Goal: Task Accomplishment & Management: Complete application form

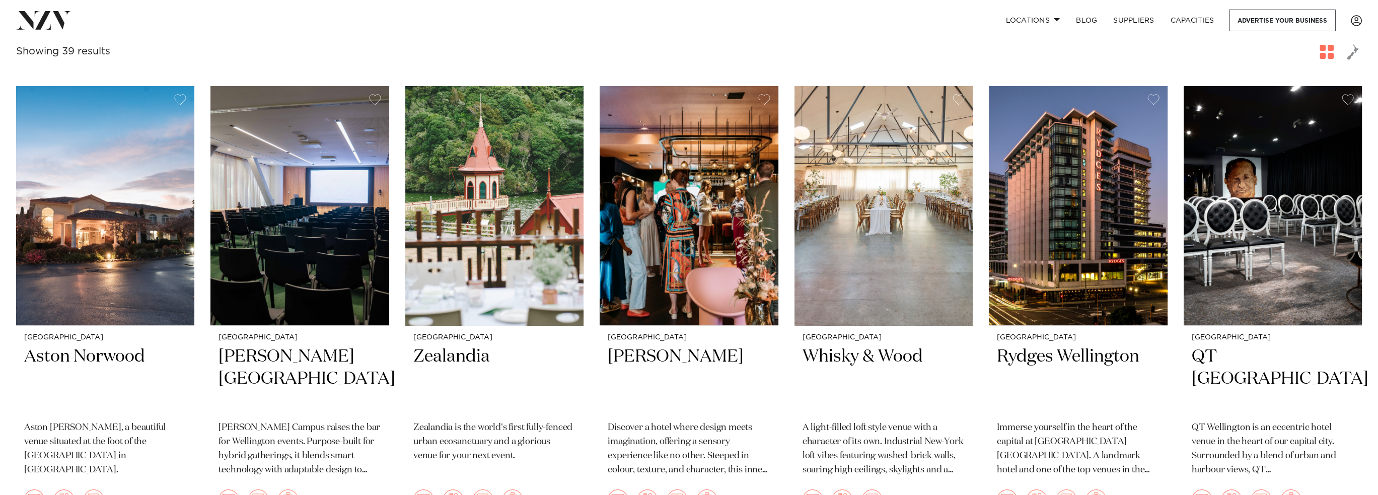
scroll to position [201, 0]
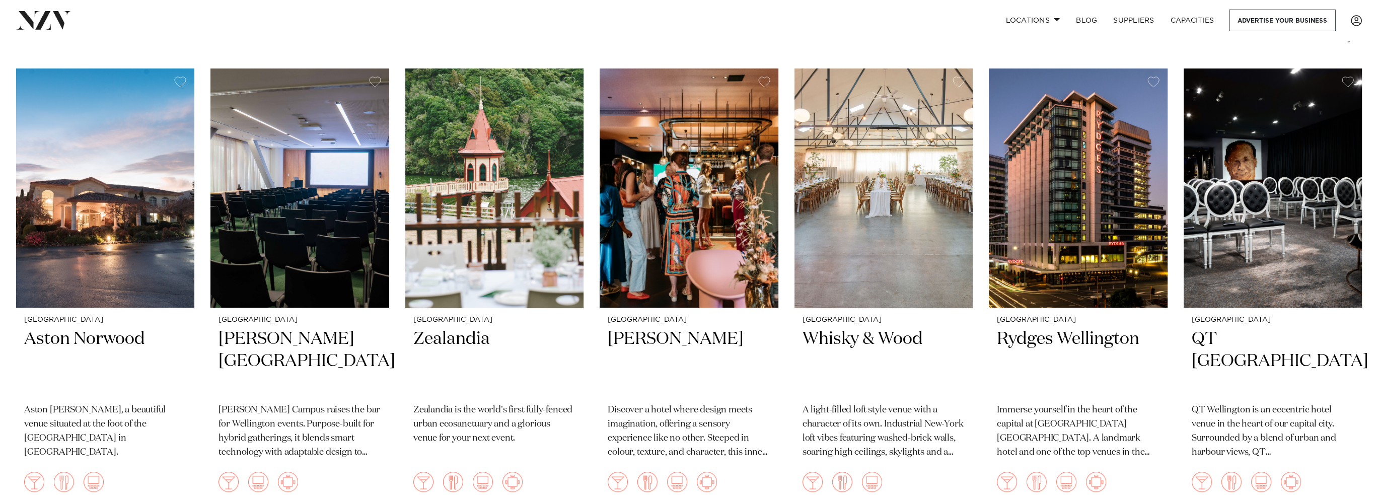
click at [672, 255] on img at bounding box center [688, 187] width 178 height 239
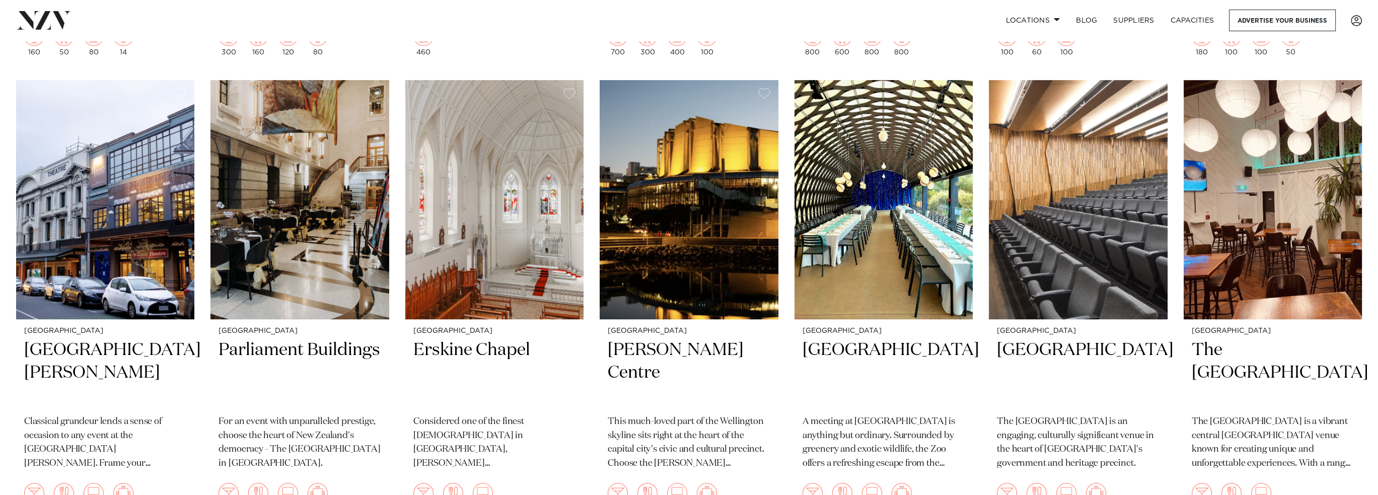
scroll to position [1107, 0]
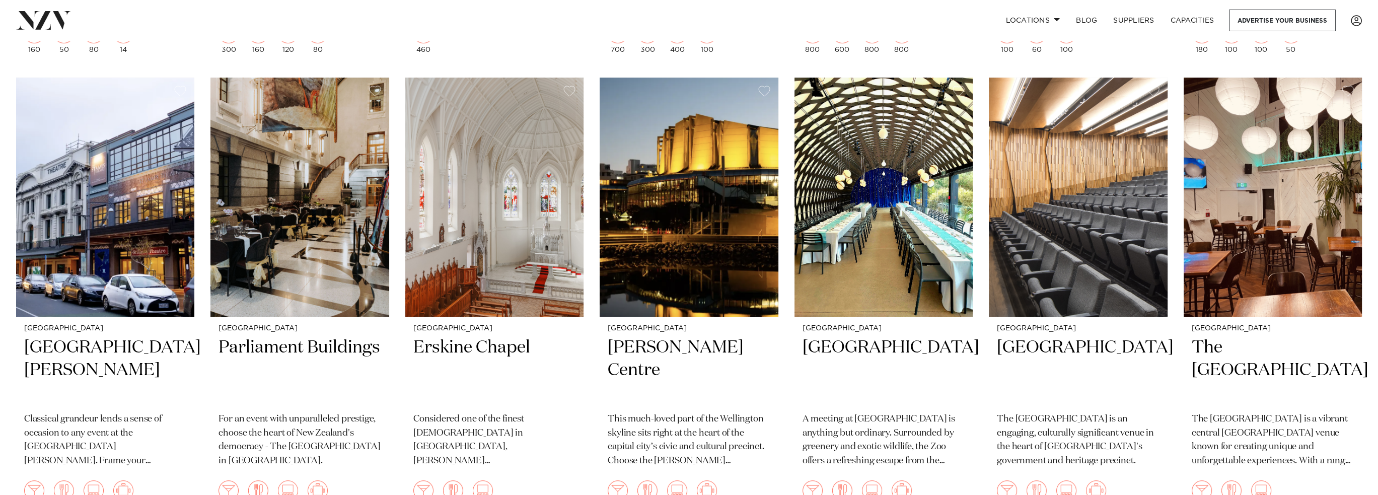
click at [313, 278] on img at bounding box center [299, 197] width 178 height 239
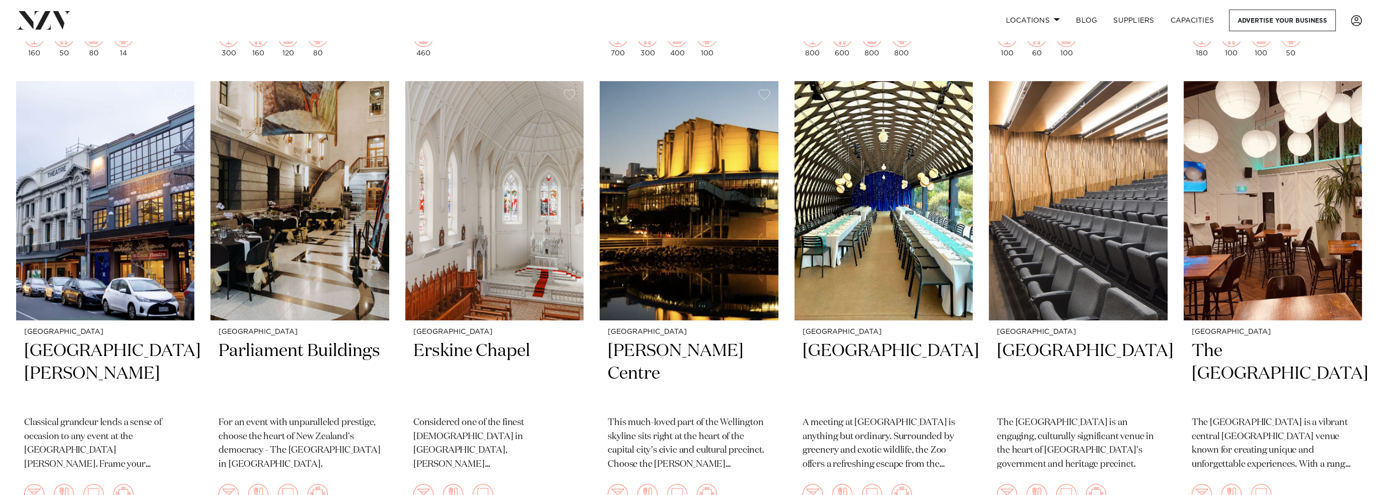
click at [666, 343] on h2 "[PERSON_NAME] Centre" at bounding box center [688, 374] width 162 height 68
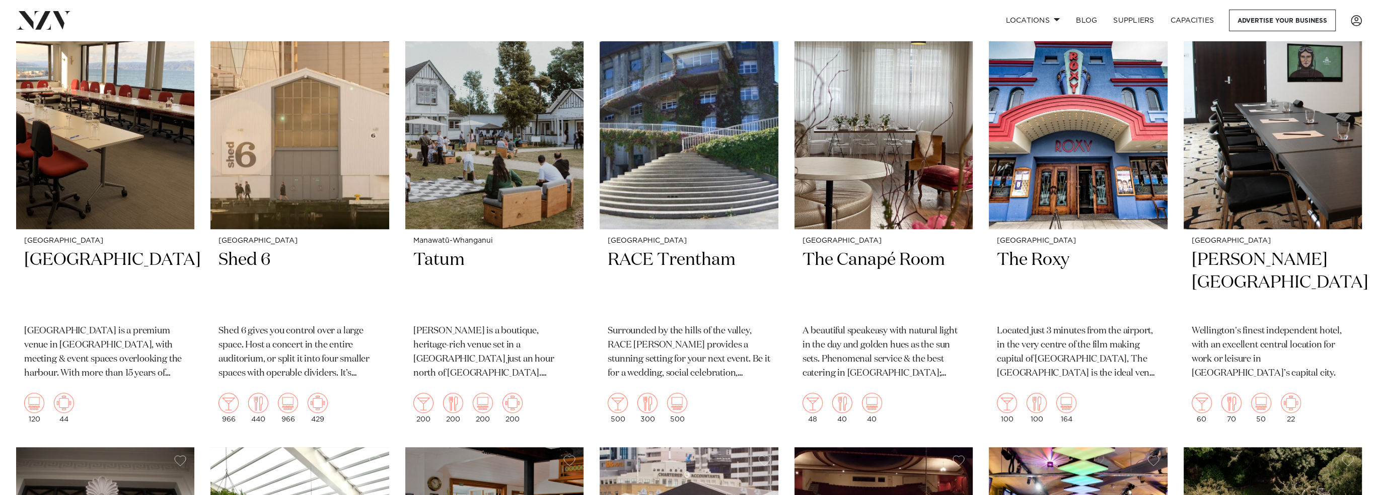
scroll to position [1604, 0]
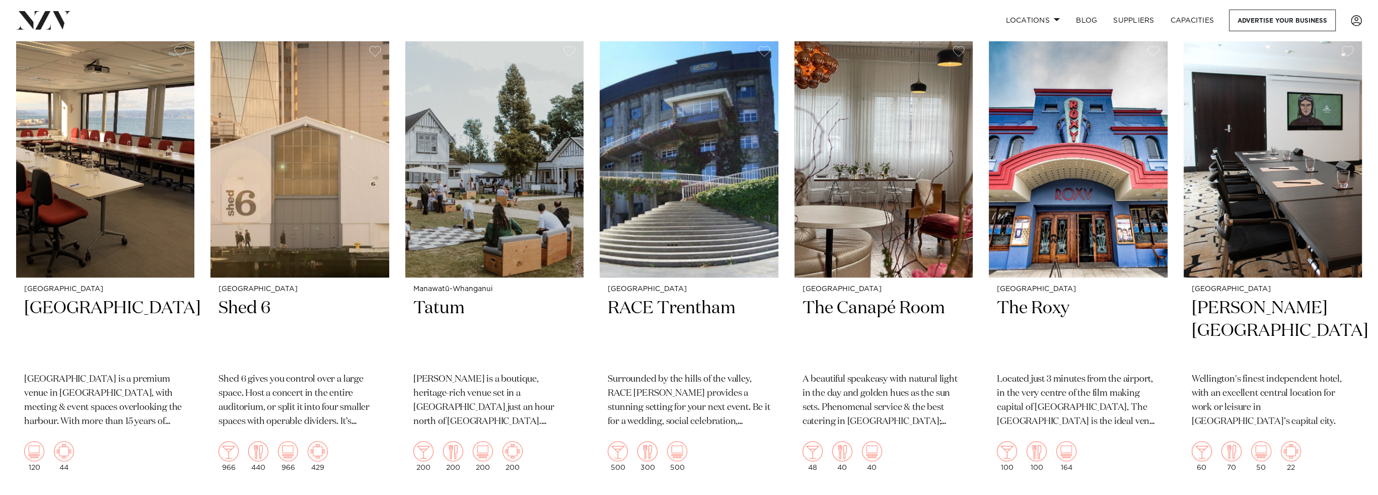
click at [263, 207] on img at bounding box center [299, 157] width 178 height 239
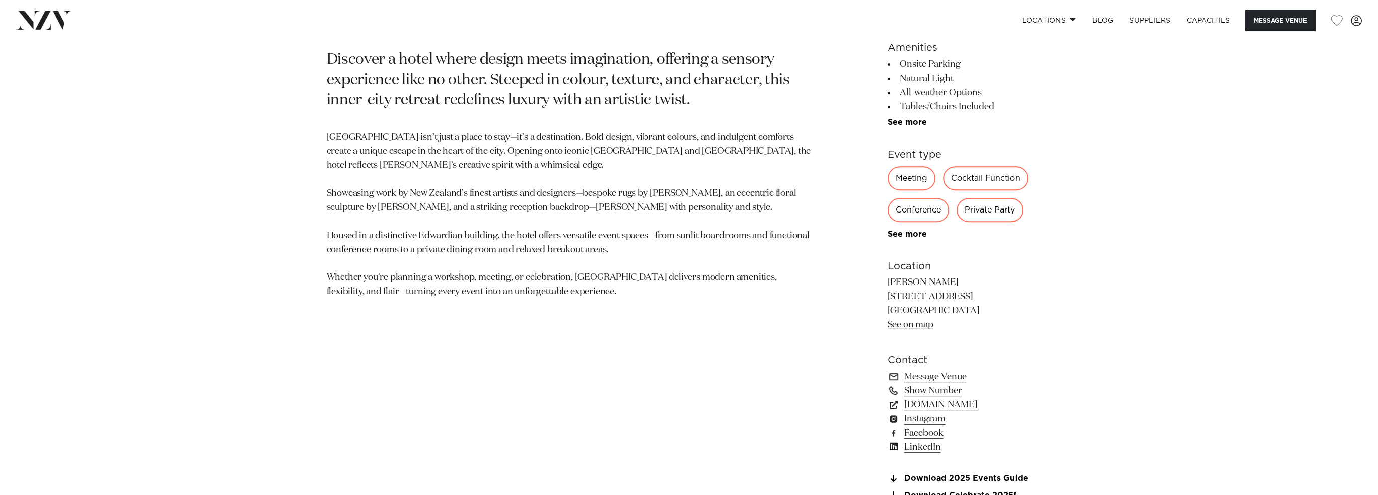
scroll to position [755, 0]
click at [928, 405] on link "www.naumihotels.com" at bounding box center [969, 407] width 164 height 14
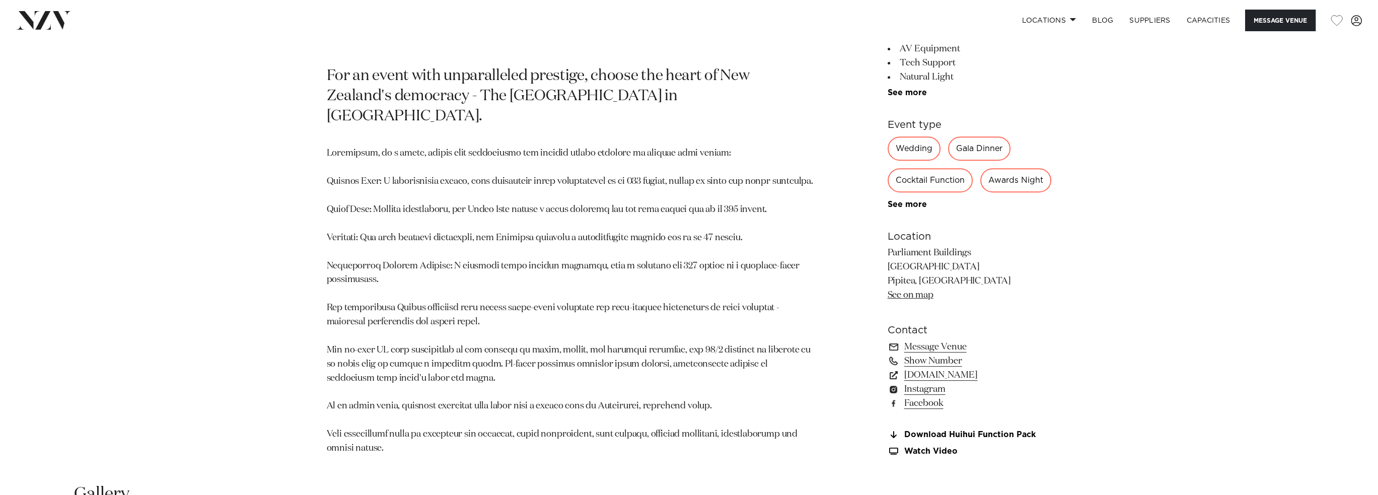
scroll to position [805, 0]
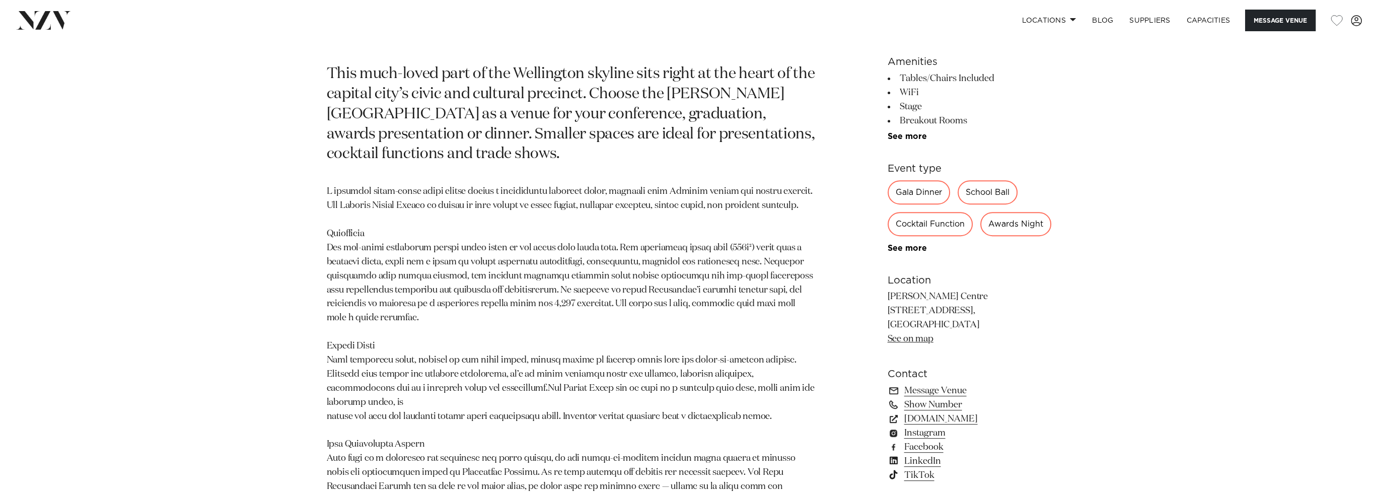
scroll to position [755, 0]
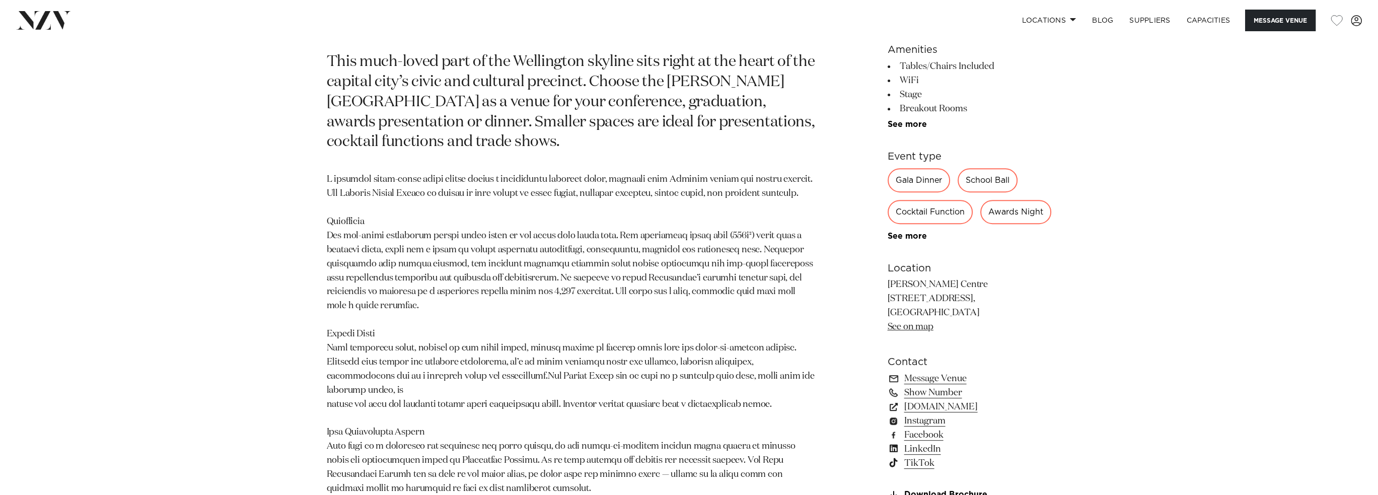
click at [945, 406] on link "[DOMAIN_NAME]" at bounding box center [969, 407] width 164 height 14
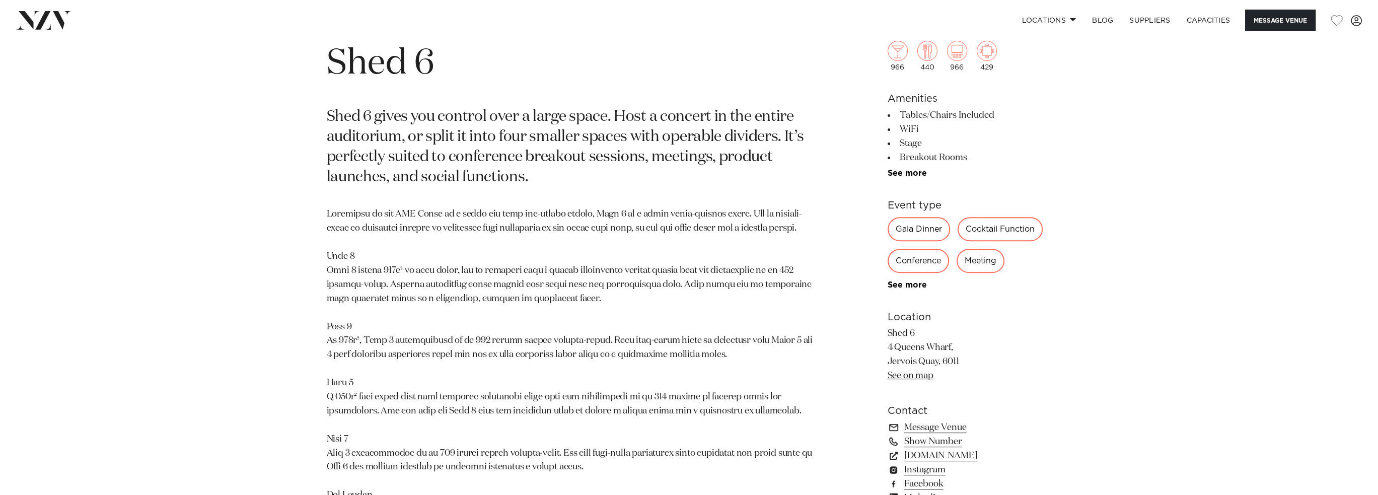
scroll to position [755, 0]
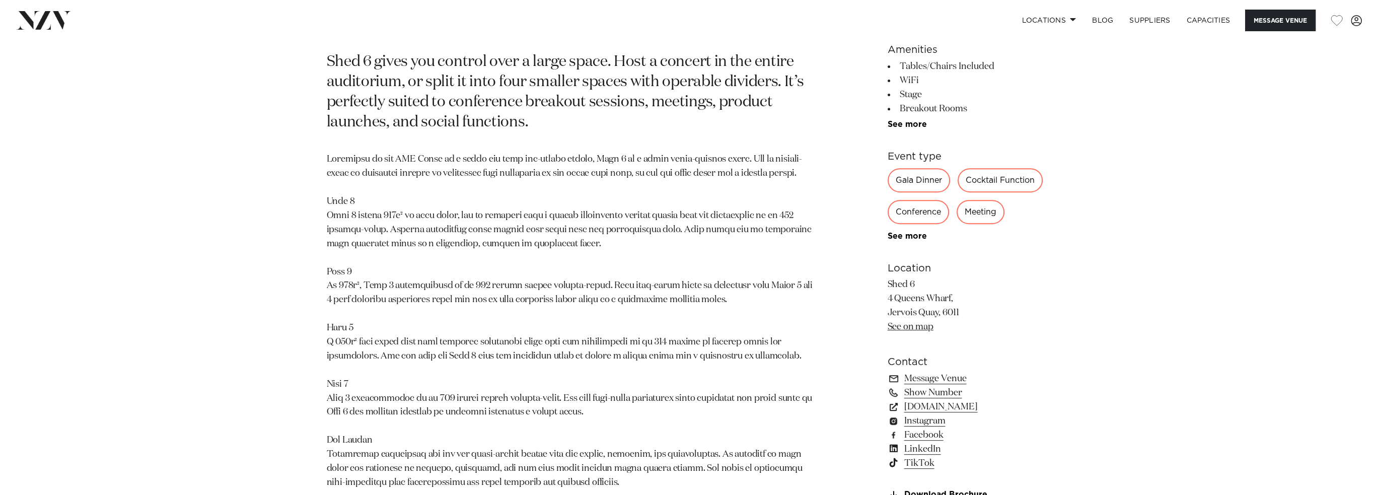
click at [967, 410] on link "[DOMAIN_NAME]" at bounding box center [969, 407] width 164 height 14
click at [956, 384] on link "Message Venue" at bounding box center [969, 378] width 164 height 14
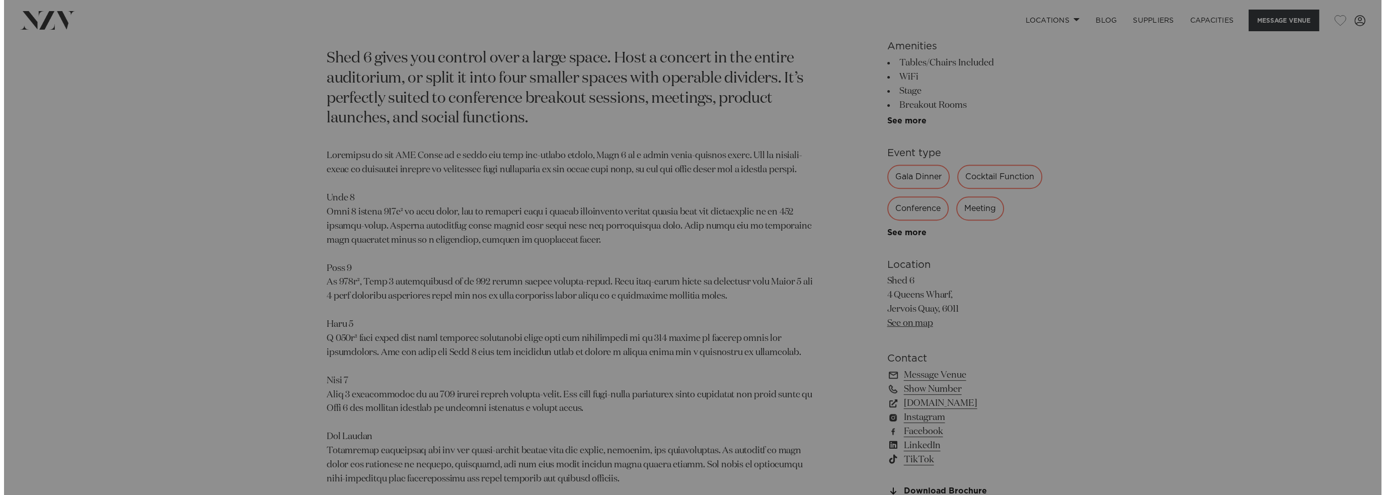
scroll to position [758, 0]
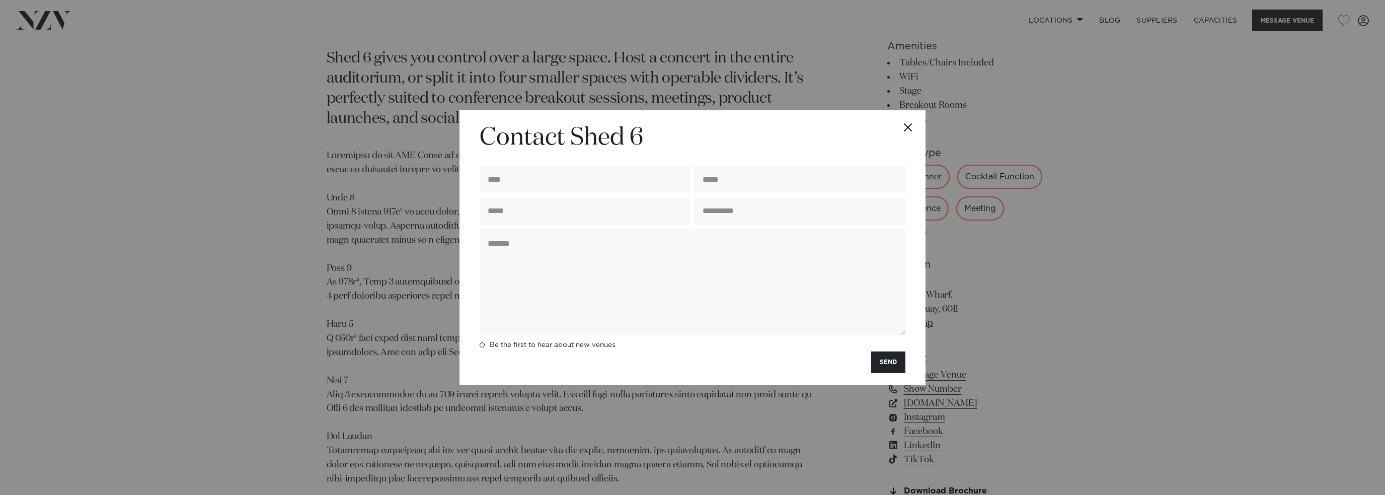
click at [509, 259] on textarea at bounding box center [693, 281] width 426 height 106
paste textarea "**********"
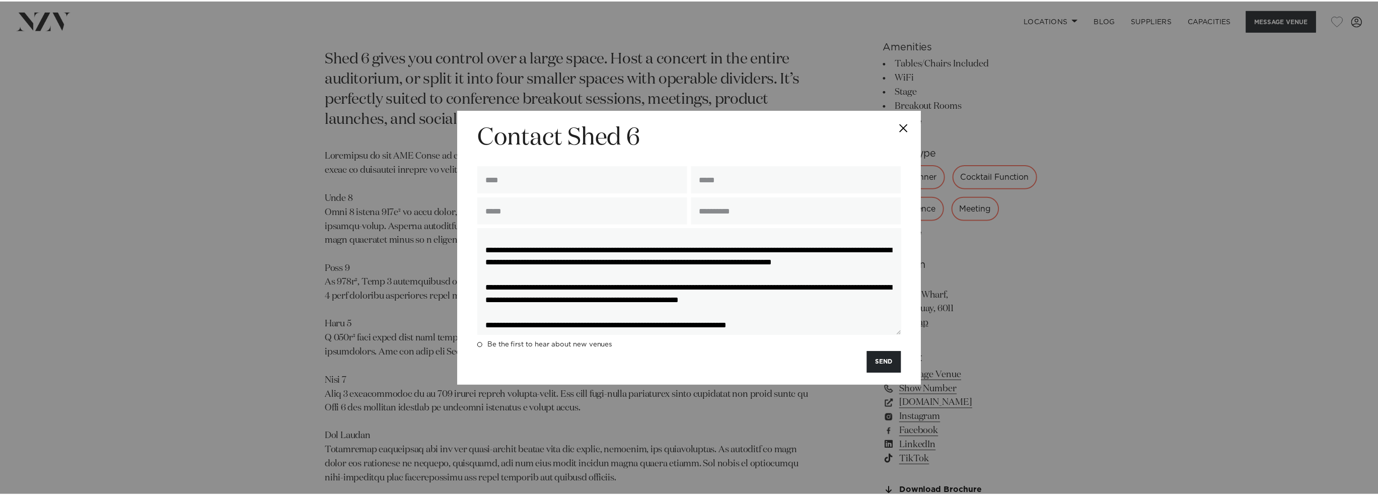
scroll to position [0, 0]
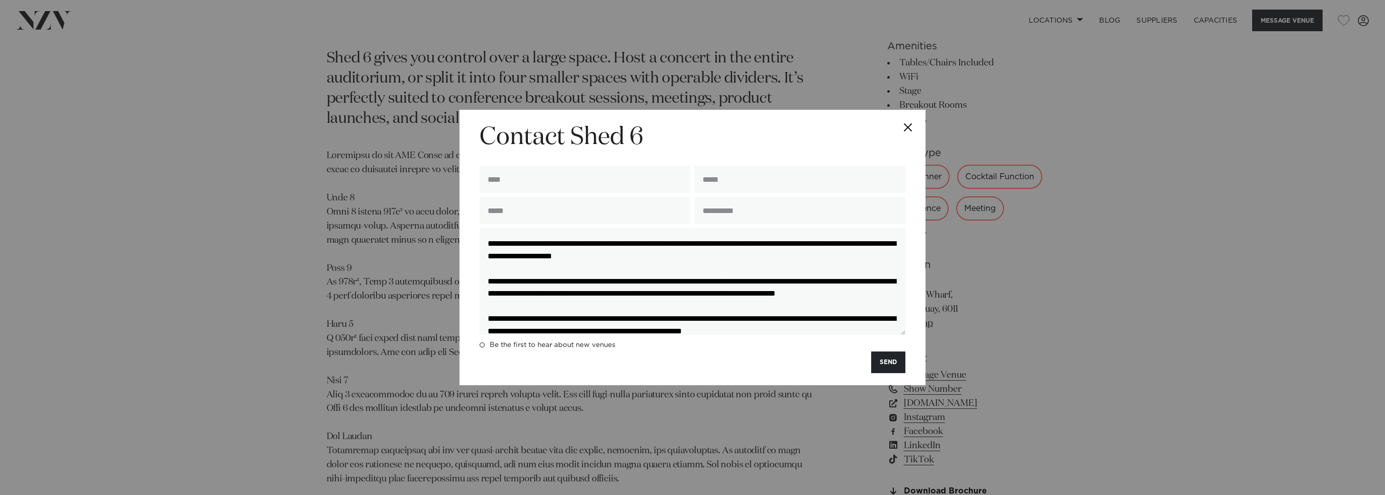
type textarea "**********"
click at [515, 176] on input "text" at bounding box center [585, 179] width 211 height 27
type input "**********"
click at [831, 179] on input "email" at bounding box center [800, 179] width 211 height 27
type input "**********"
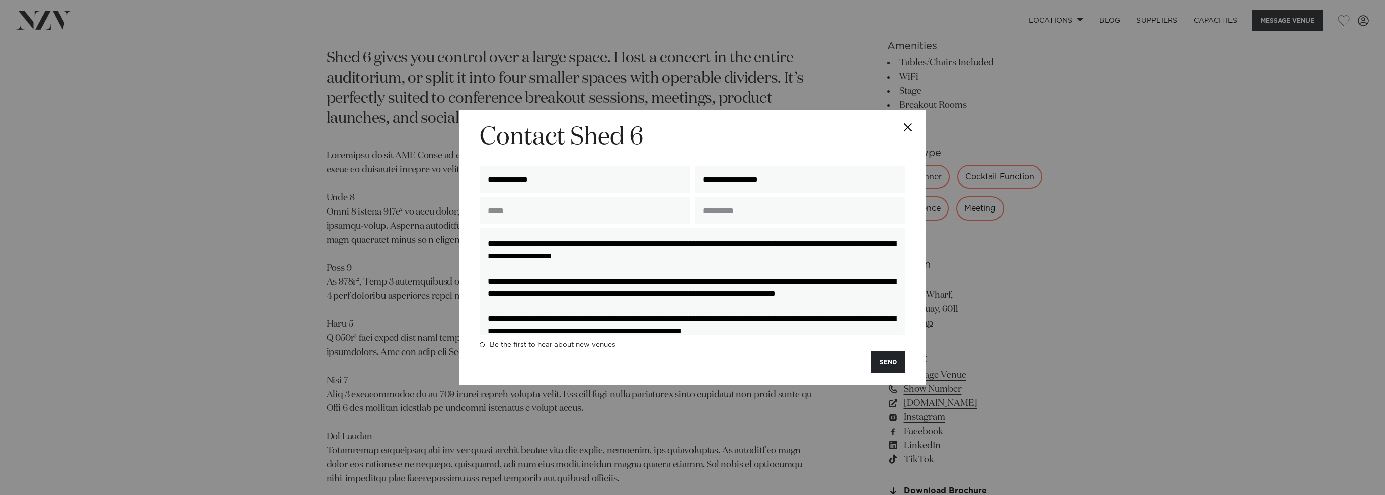
click at [573, 202] on input "text" at bounding box center [585, 210] width 211 height 27
type input "**********"
click at [743, 215] on input "text" at bounding box center [800, 210] width 211 height 27
click at [737, 208] on input "text" at bounding box center [800, 210] width 211 height 27
type input "***"
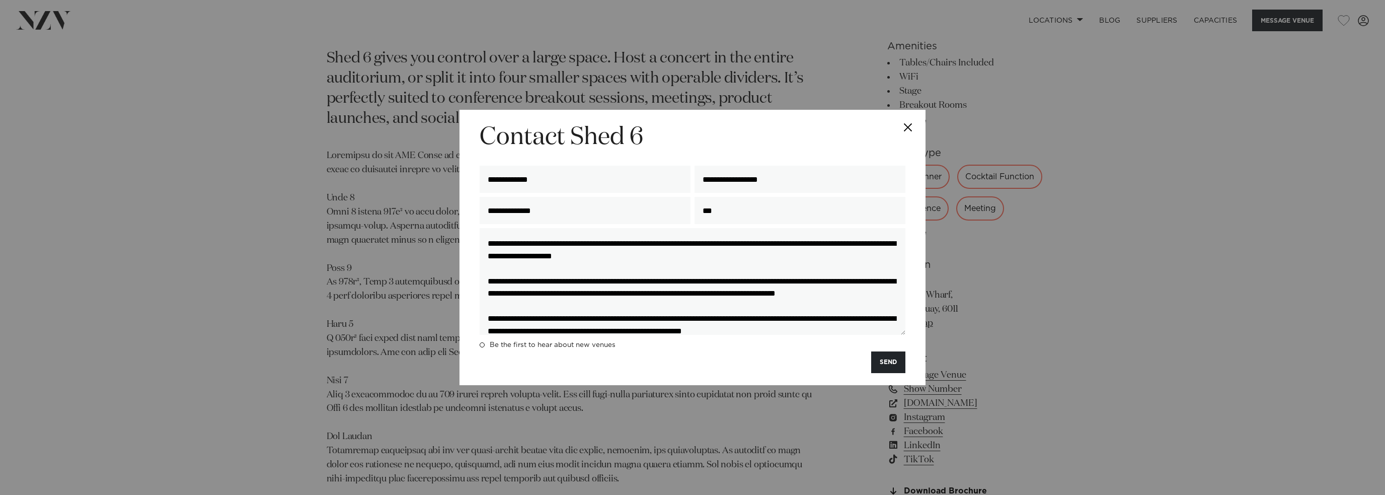
click at [884, 365] on button "SEND" at bounding box center [888, 362] width 34 height 22
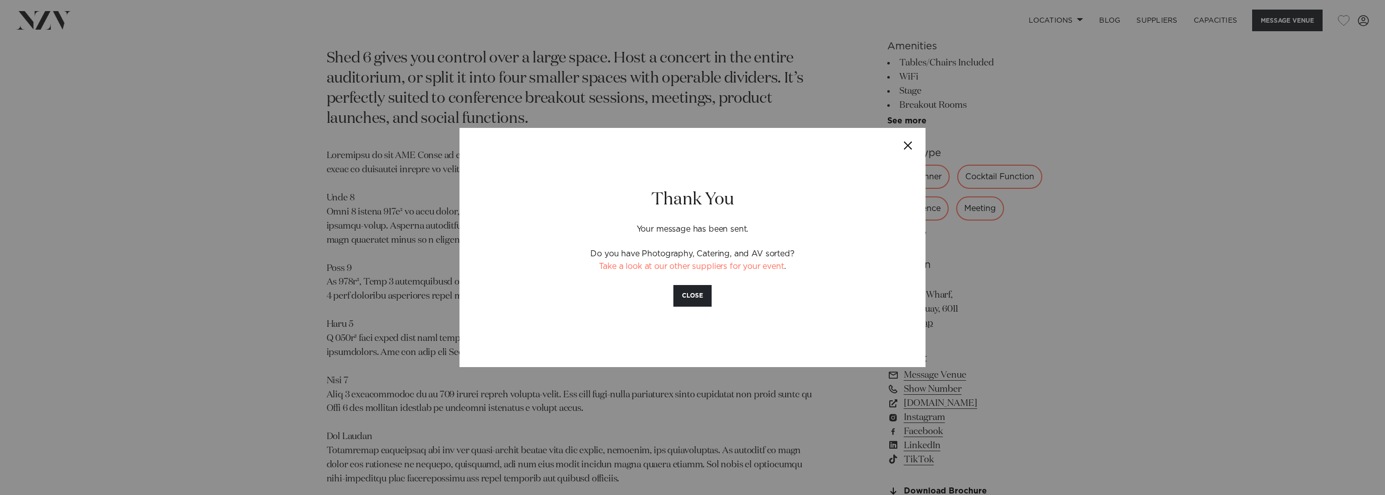
click at [908, 143] on button "Close" at bounding box center [907, 145] width 35 height 35
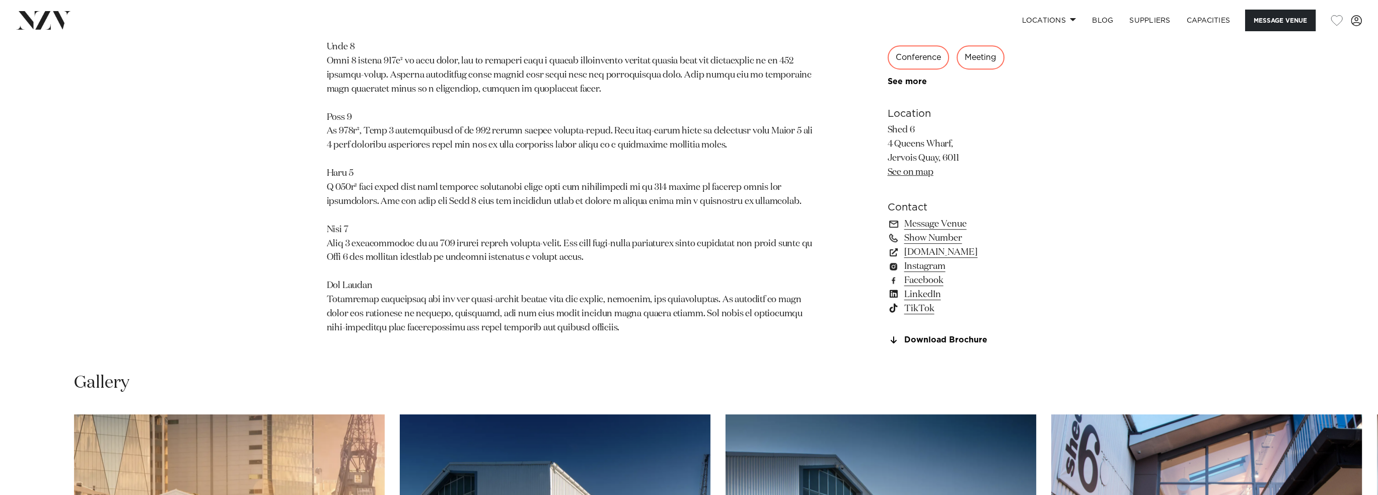
scroll to position [1262, 0]
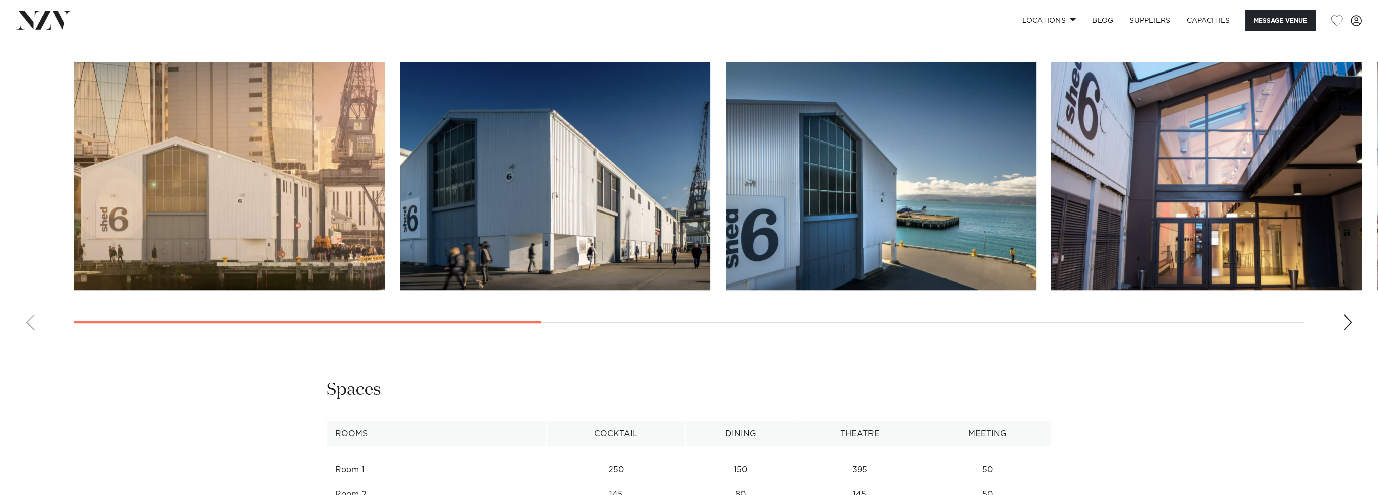
click at [1349, 322] on div "Next slide" at bounding box center [1347, 322] width 10 height 16
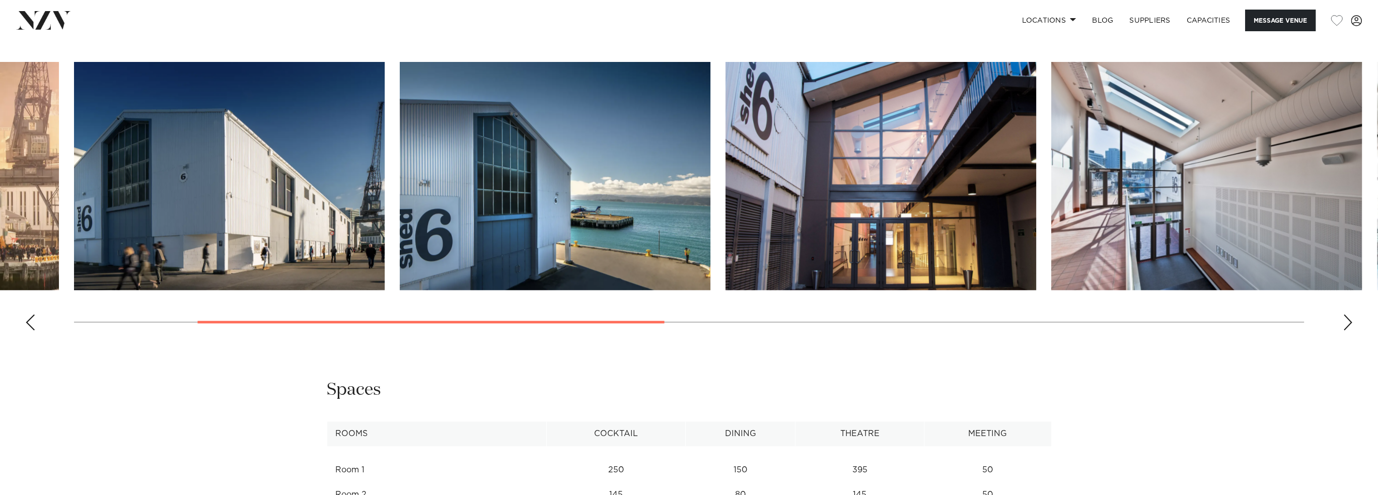
click at [1346, 328] on div "Next slide" at bounding box center [1347, 322] width 10 height 16
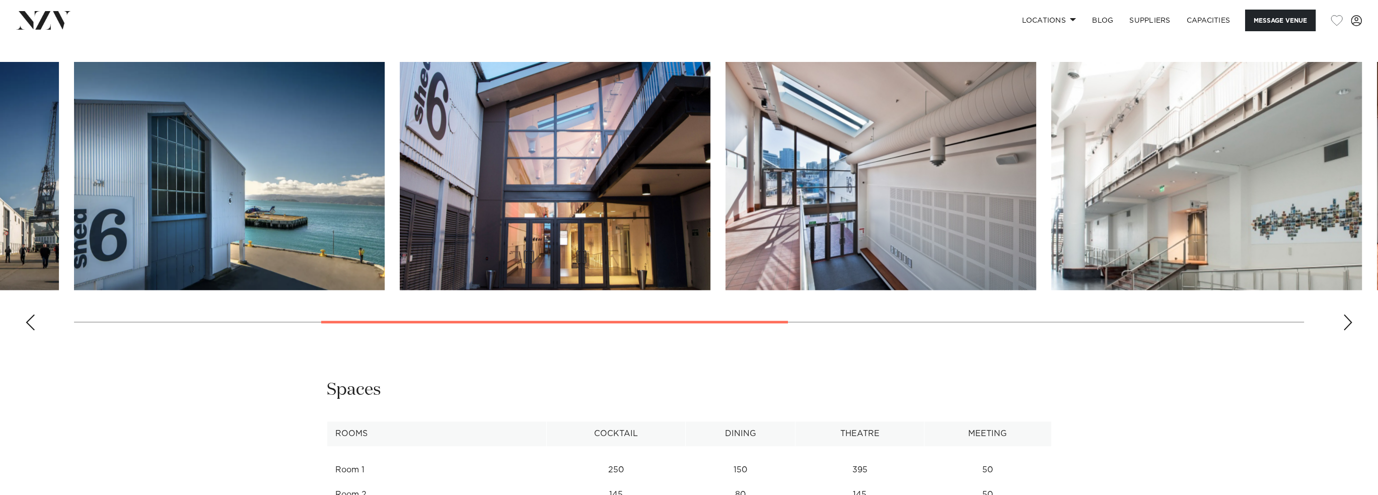
click at [1346, 328] on div "Next slide" at bounding box center [1347, 322] width 10 height 16
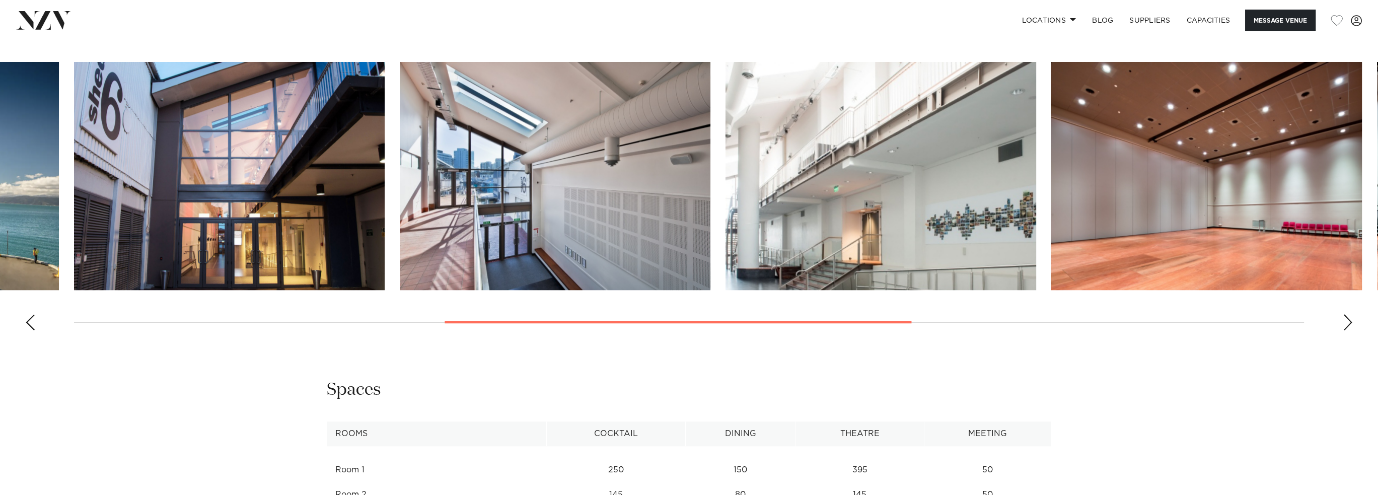
click at [1346, 328] on div "Next slide" at bounding box center [1347, 322] width 10 height 16
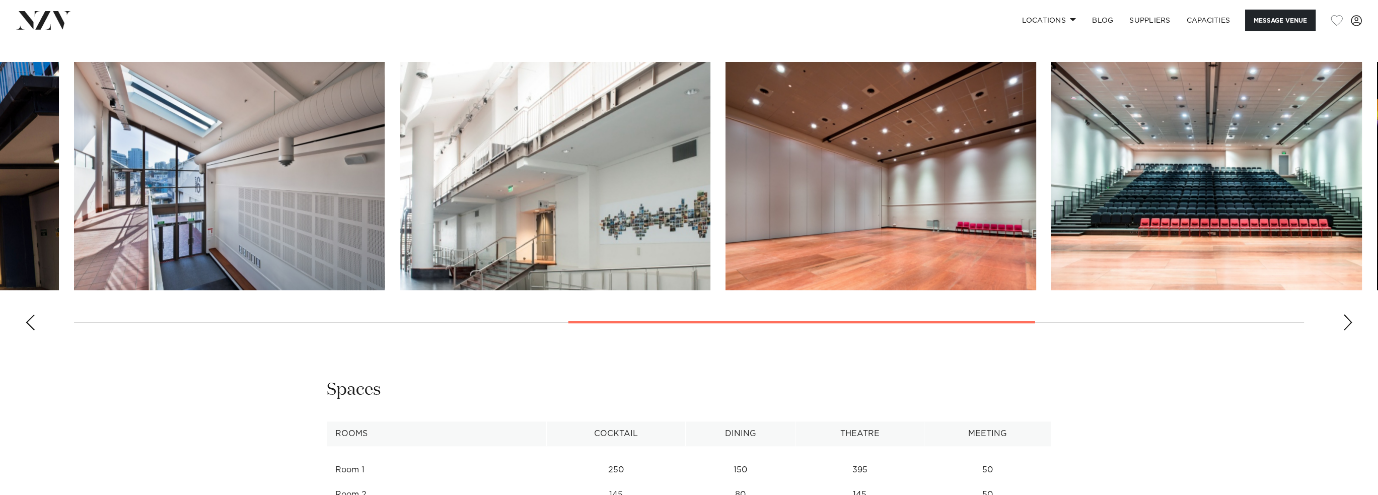
click at [1346, 328] on div "Next slide" at bounding box center [1347, 322] width 10 height 16
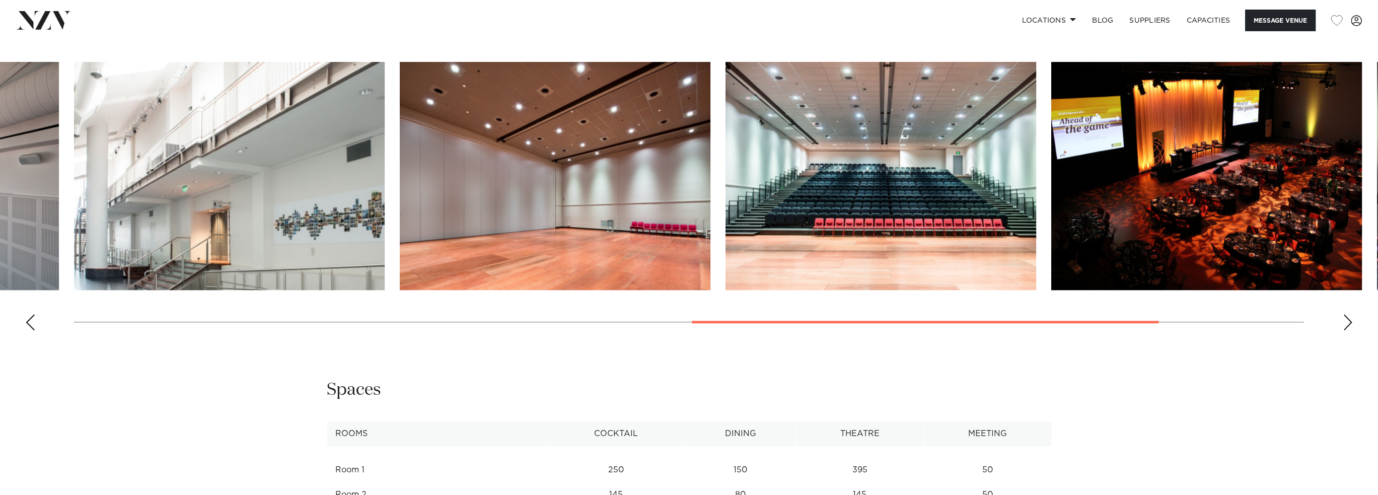
click at [1346, 328] on div "Next slide" at bounding box center [1347, 322] width 10 height 16
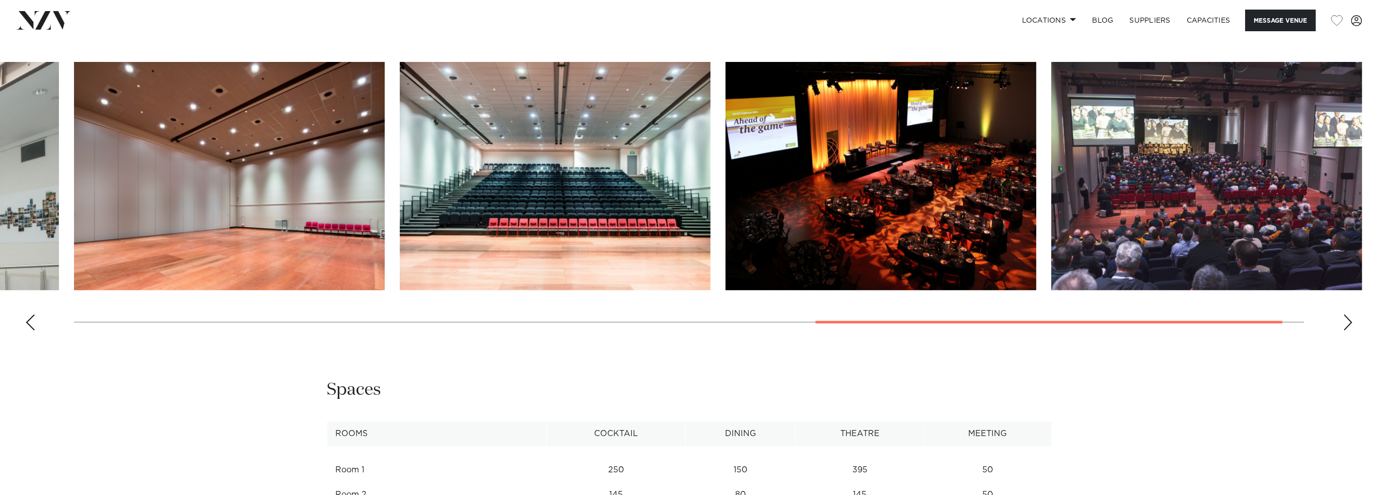
click at [1346, 328] on div "Next slide" at bounding box center [1347, 322] width 10 height 16
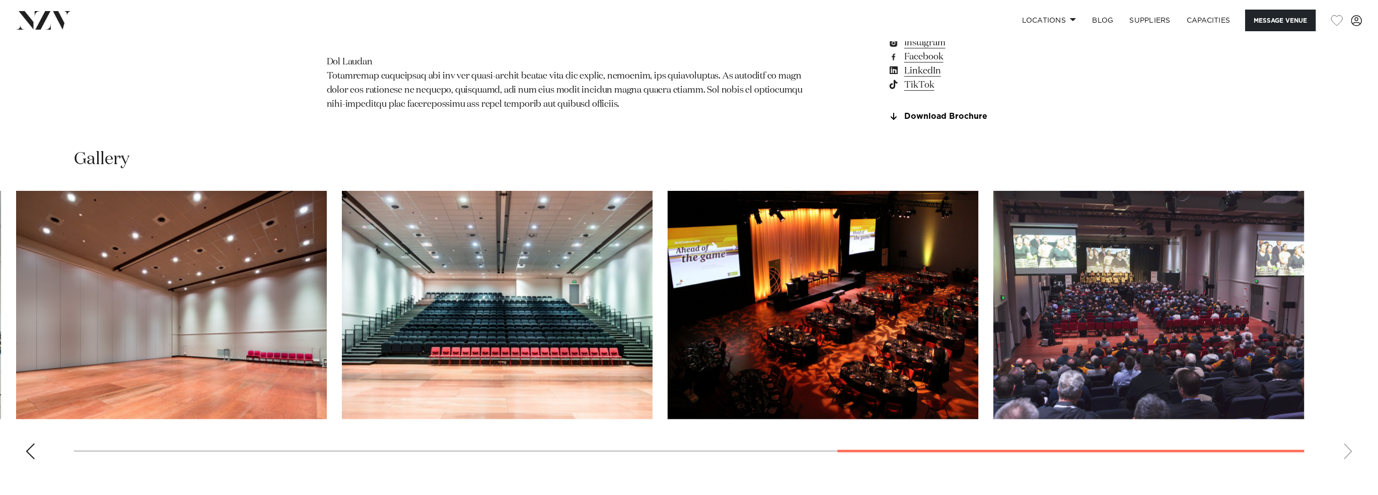
scroll to position [960, 0]
